Goal: Information Seeking & Learning: Compare options

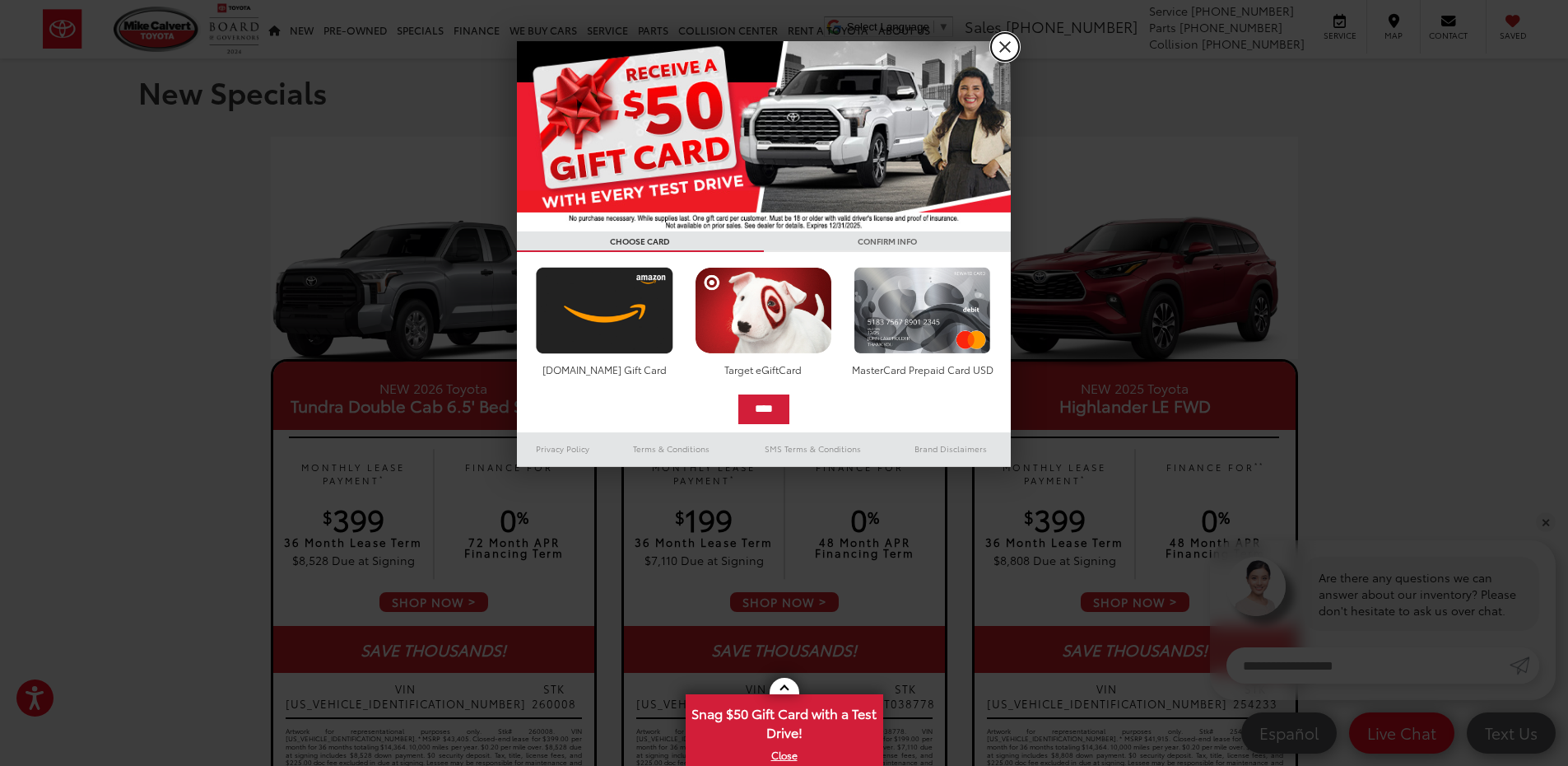
click at [997, 47] on link "X" at bounding box center [1004, 47] width 28 height 28
click at [997, 47] on ul "Select Language ​ ▼ Sales [PHONE_NUMBER] Service [PHONE_NUMBER] Parts [PHONE_NU…" at bounding box center [1182, 26] width 724 height 53
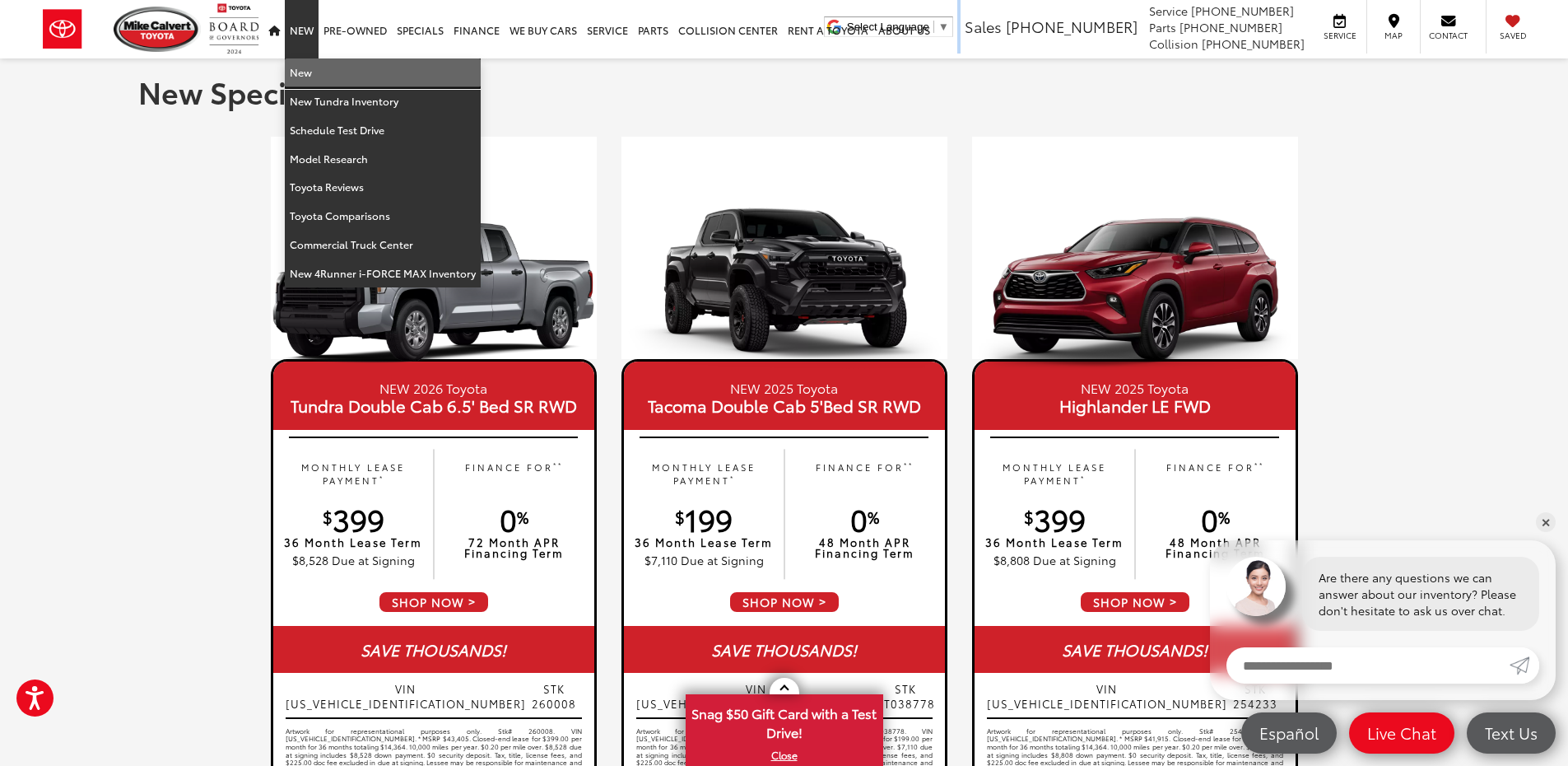
click at [311, 68] on link "New" at bounding box center [383, 73] width 196 height 29
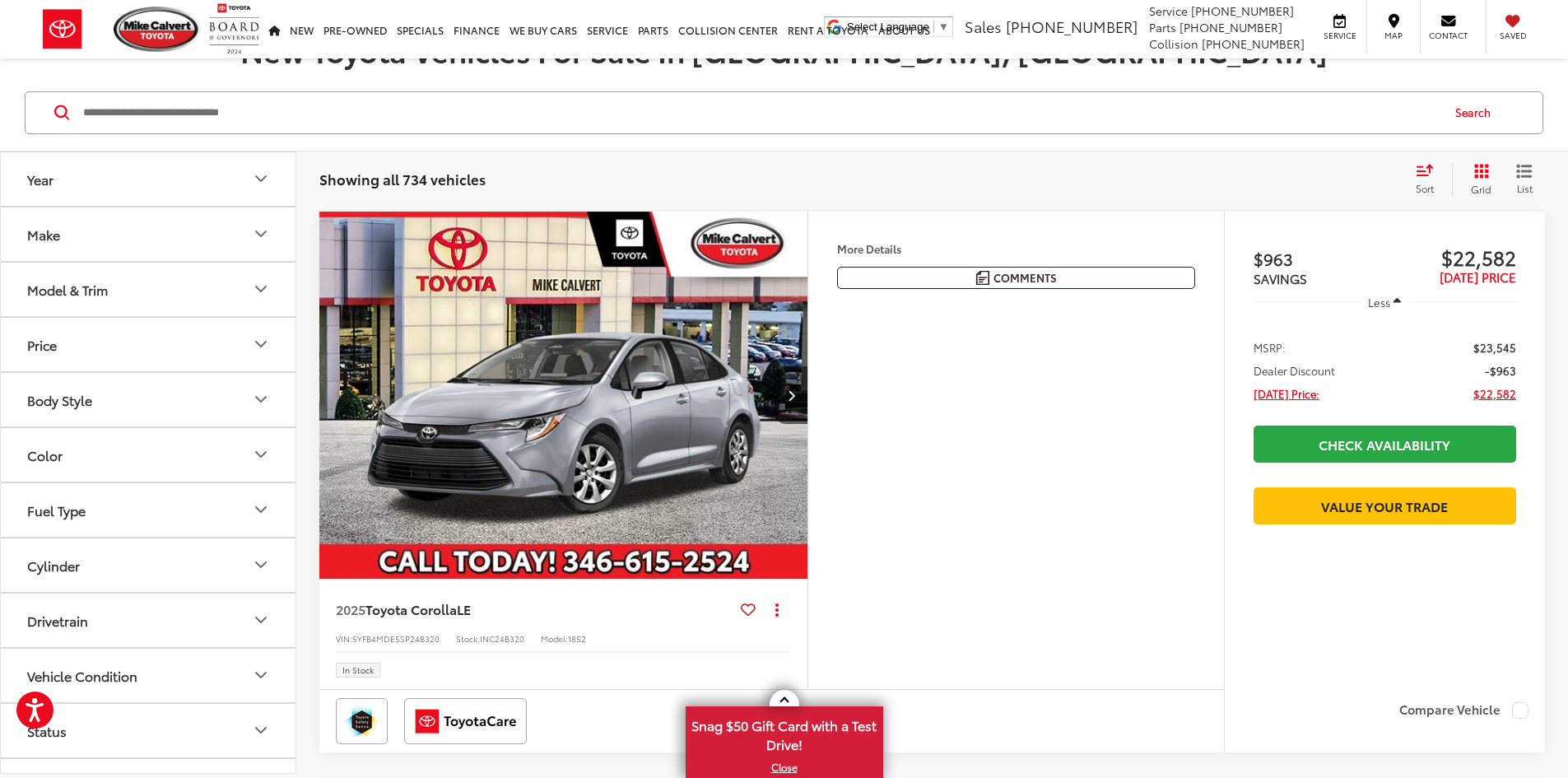
click at [183, 247] on button "Make" at bounding box center [148, 234] width 296 height 53
click at [156, 382] on button "Model & Trim" at bounding box center [148, 394] width 296 height 53
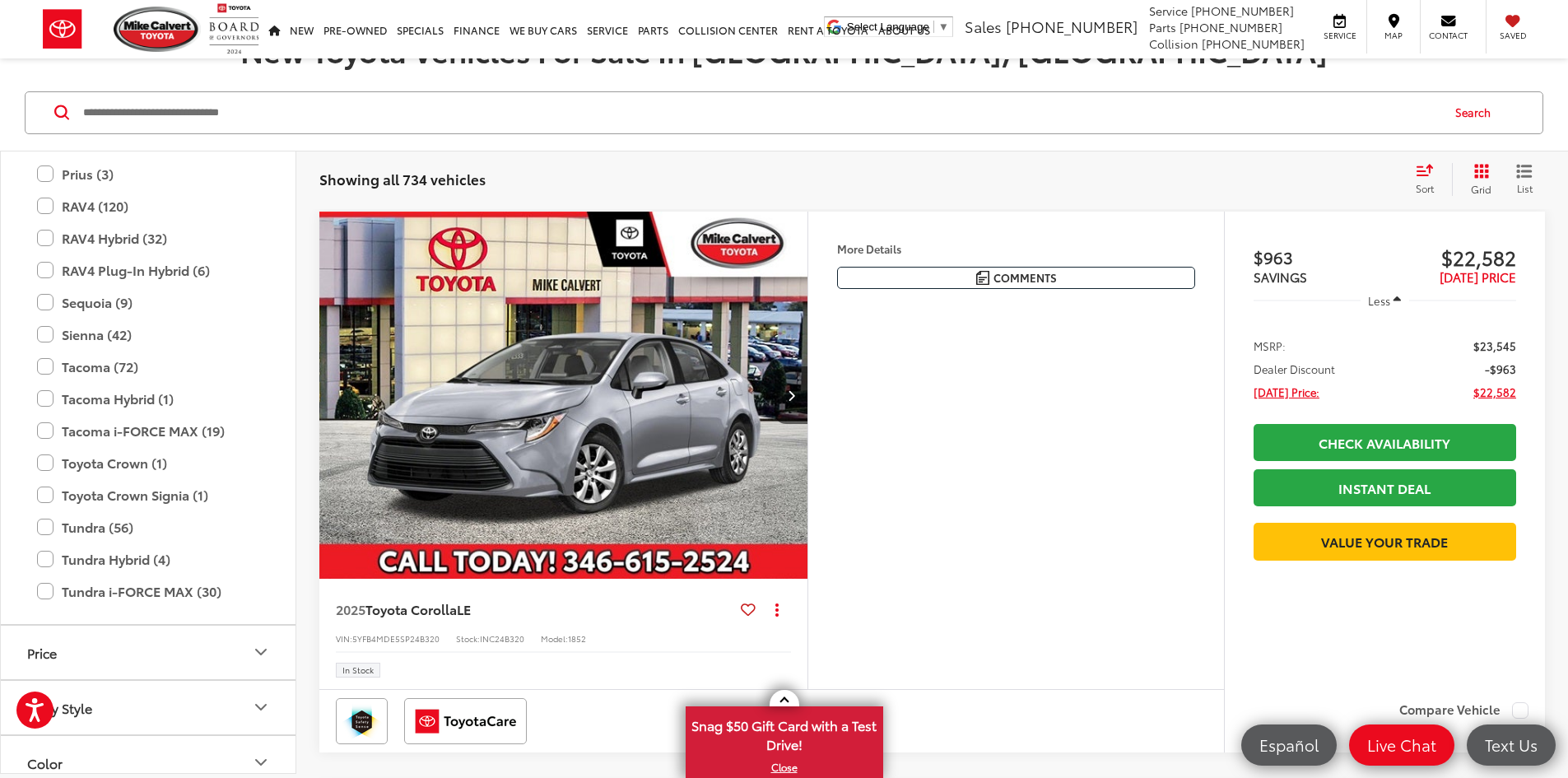
scroll to position [895, 0]
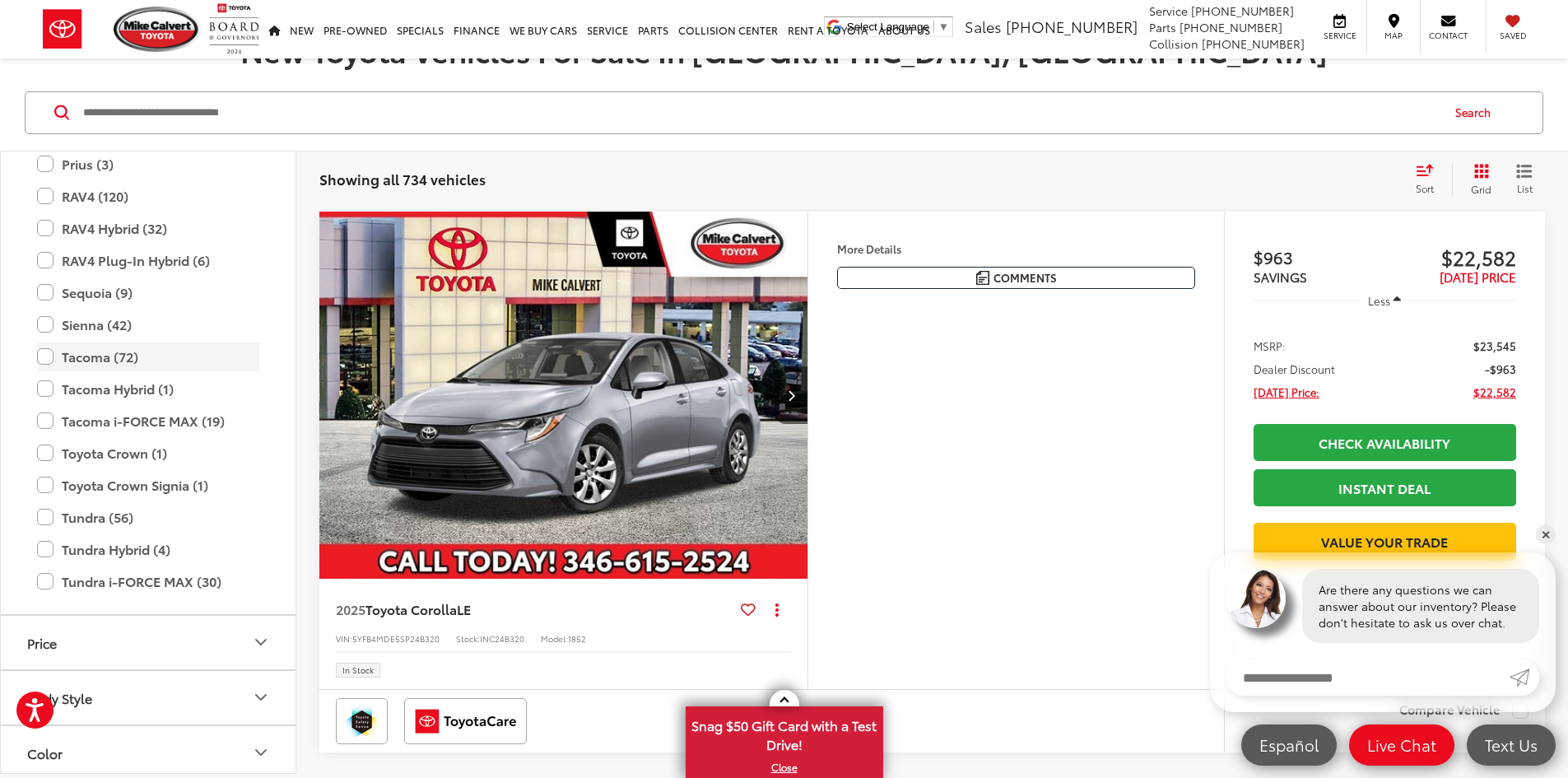
click at [48, 359] on label "Tacoma (72)" at bounding box center [147, 357] width 222 height 29
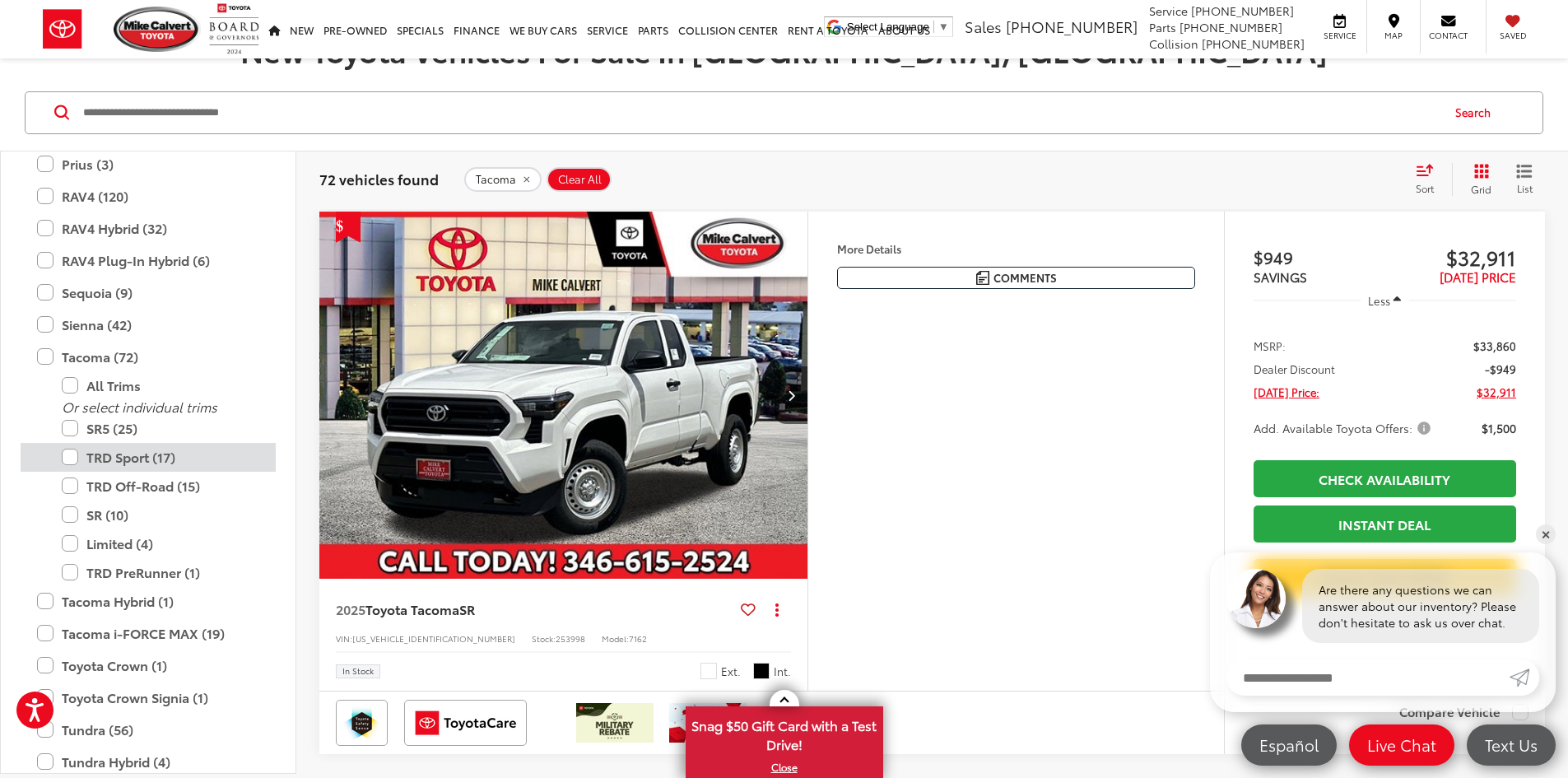
click at [74, 454] on label "TRD Sport (17)" at bounding box center [161, 457] width 198 height 29
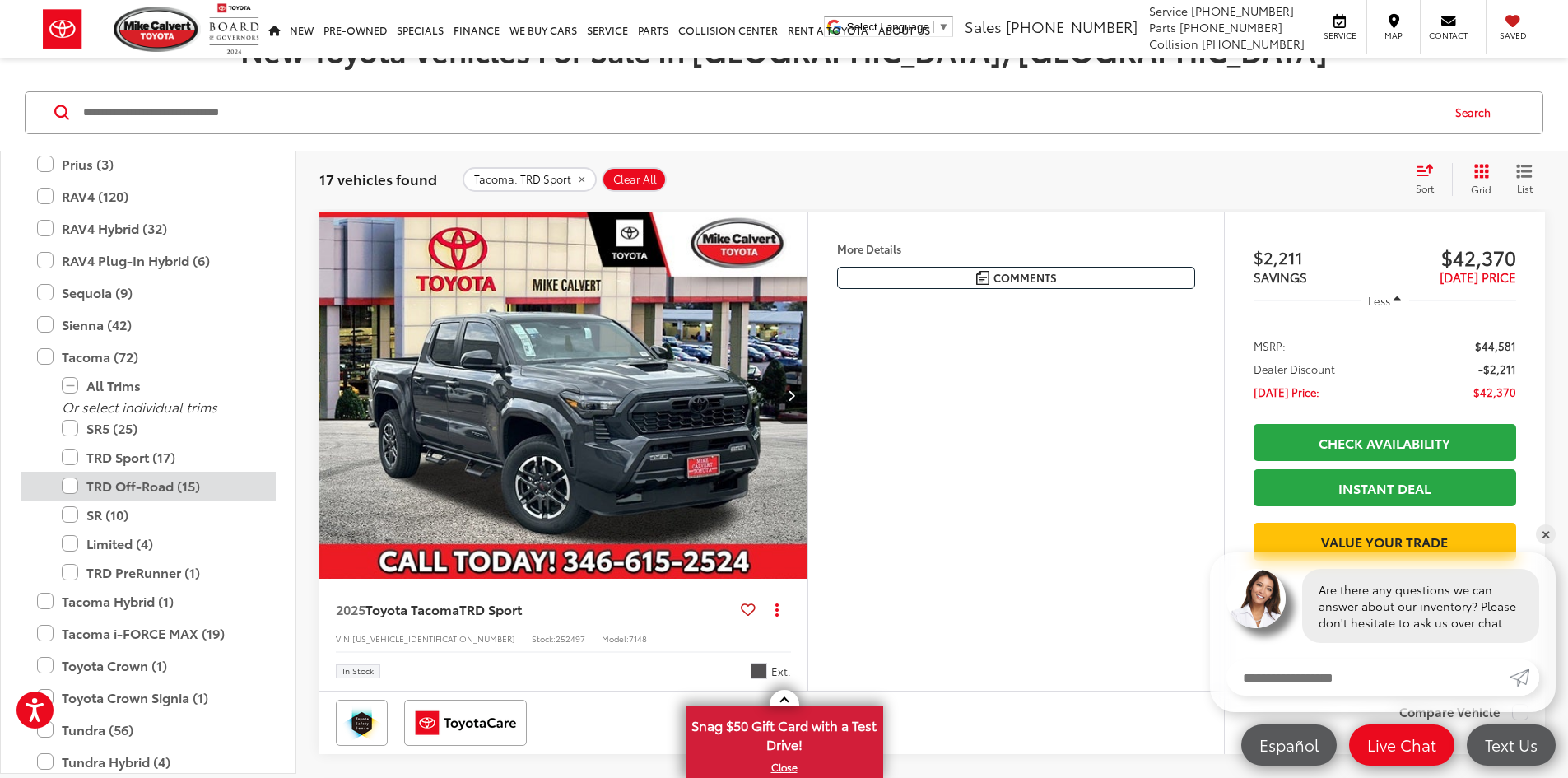
click at [73, 481] on label "TRD Off-Road (15)" at bounding box center [161, 486] width 198 height 29
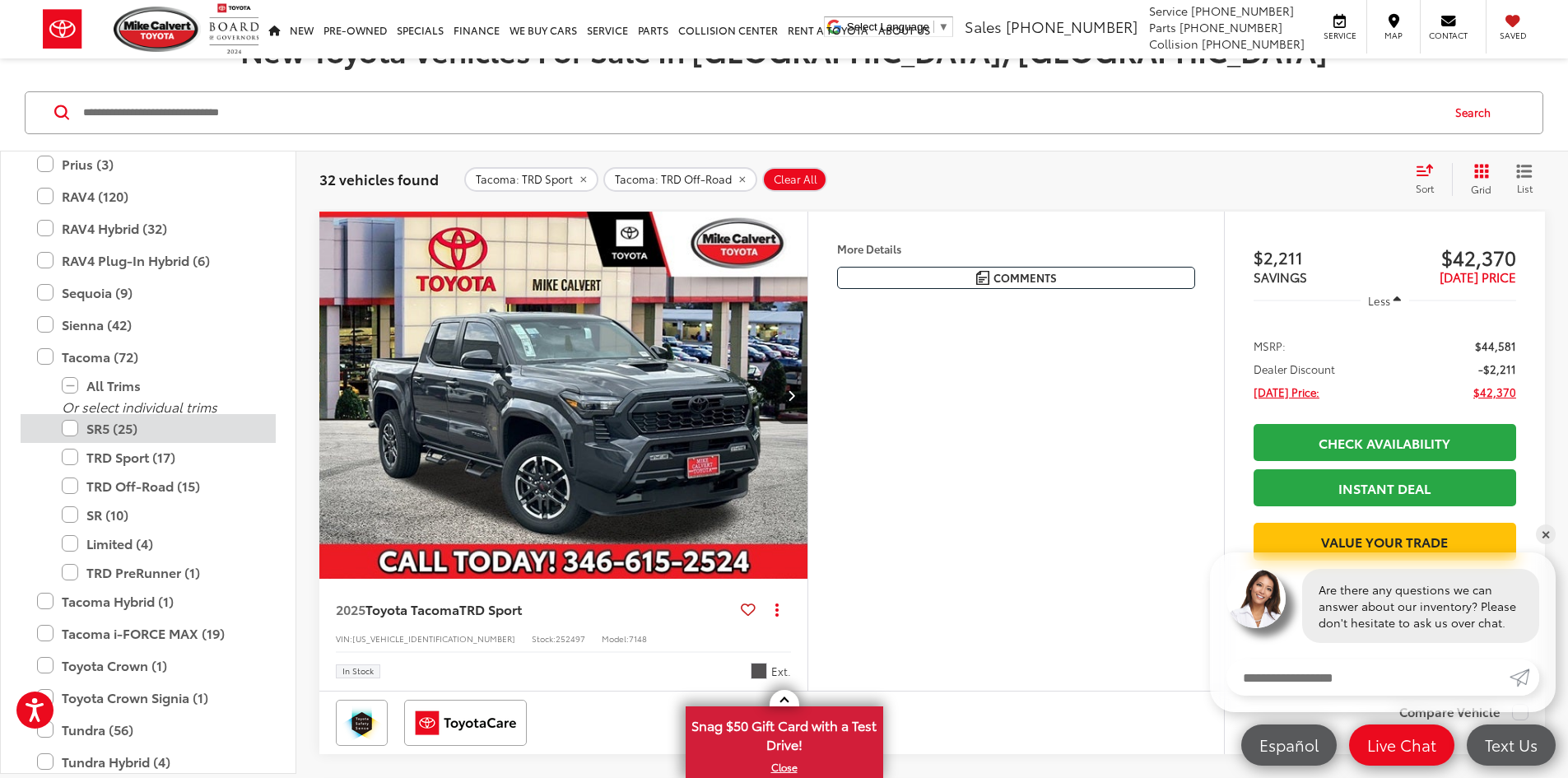
click at [72, 434] on label "SR5 (25)" at bounding box center [161, 429] width 198 height 29
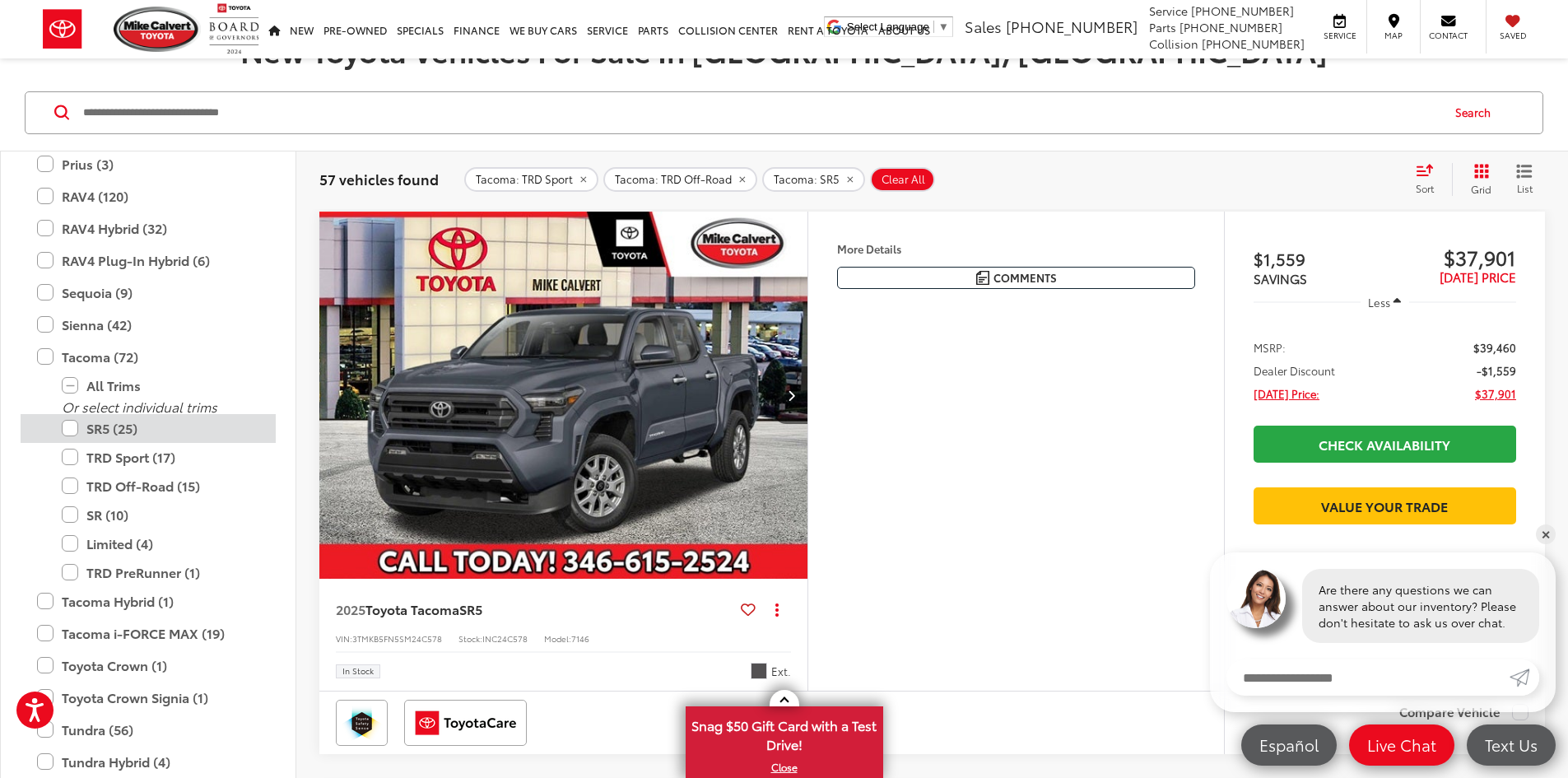
scroll to position [411, 0]
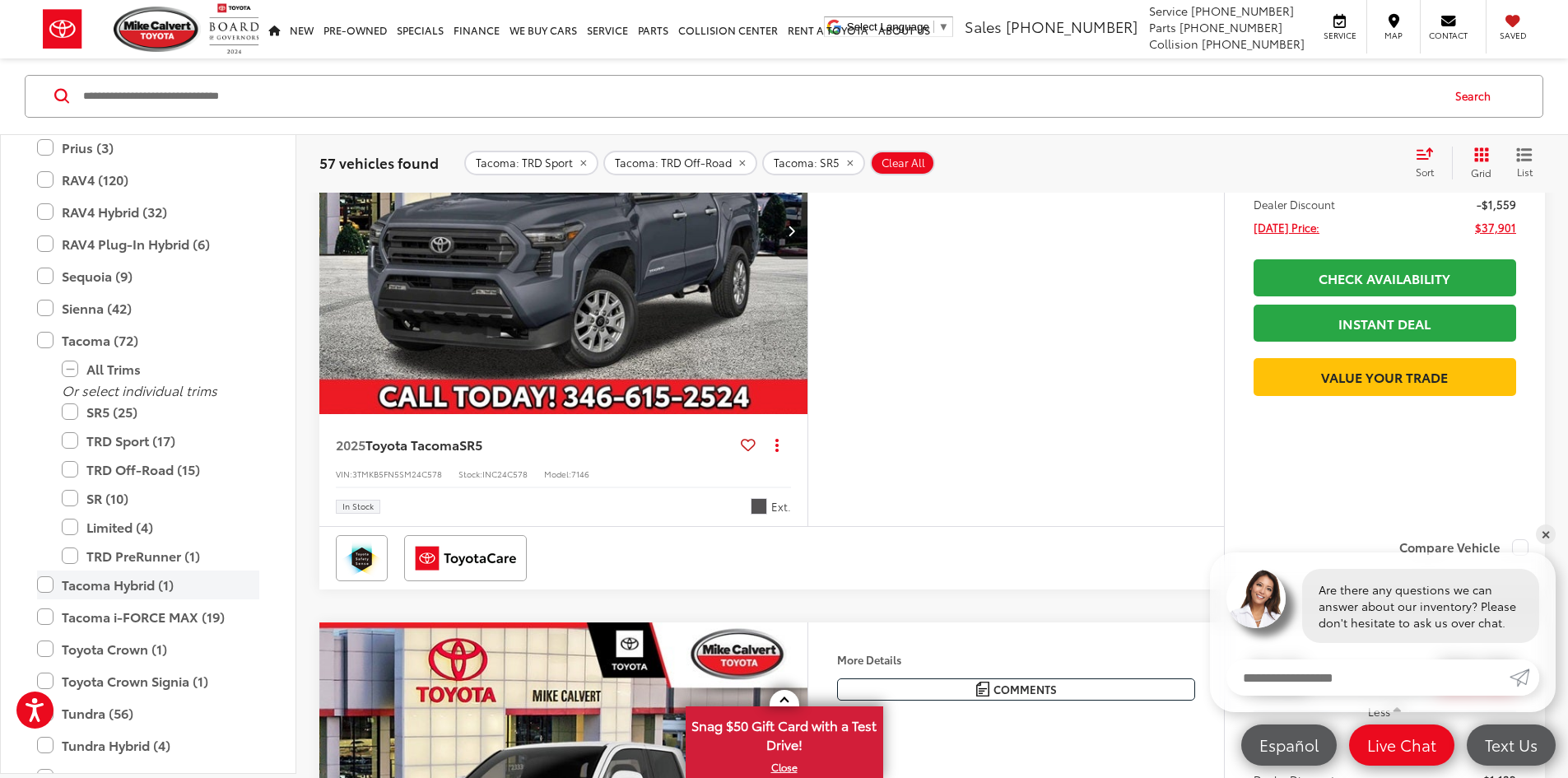
click at [48, 582] on label "Tacoma Hybrid (1)" at bounding box center [147, 585] width 222 height 29
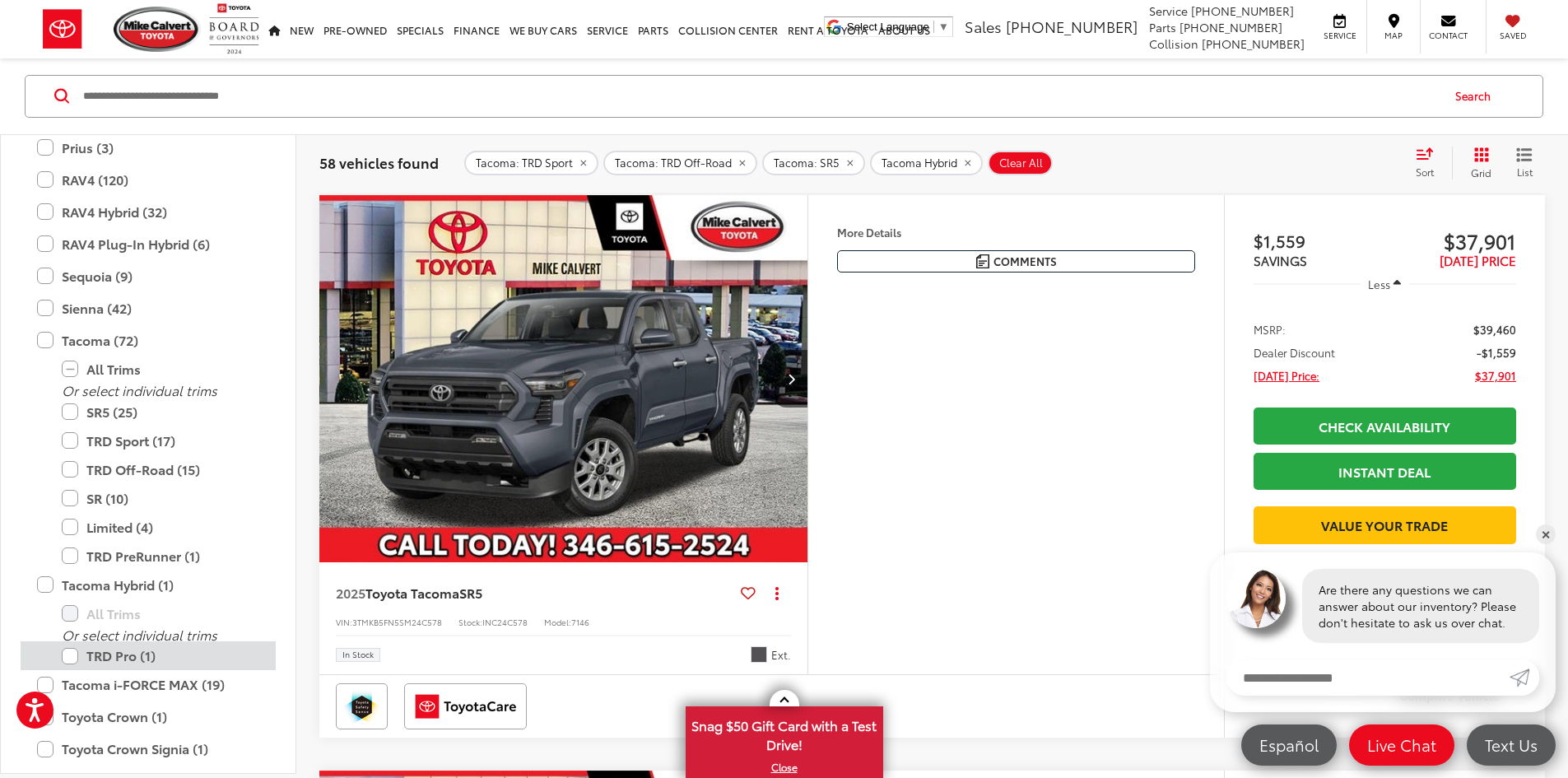
click at [73, 657] on label "TRD Pro (1)" at bounding box center [161, 657] width 198 height 29
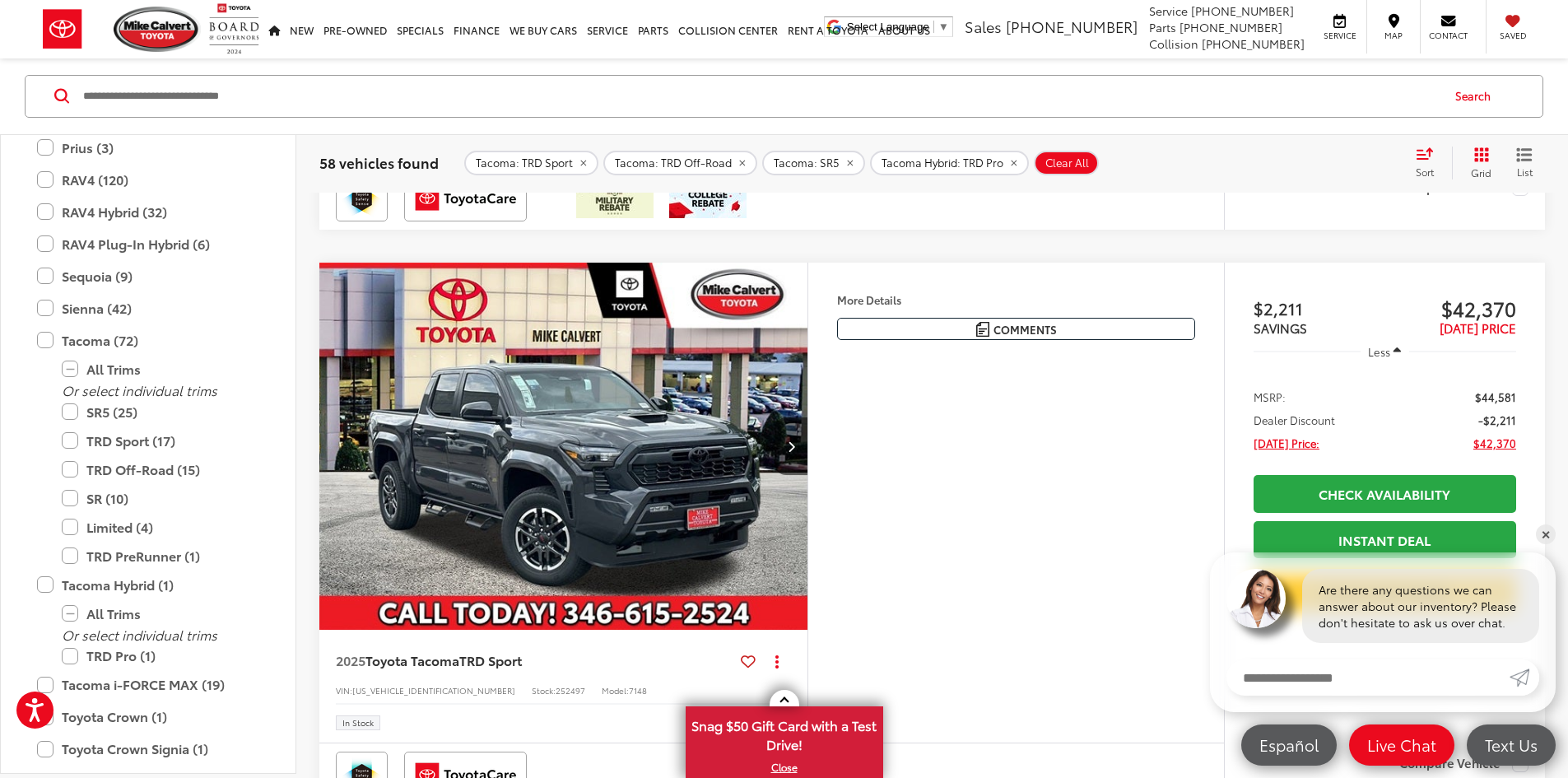
scroll to position [2649, 0]
